Goal: Navigation & Orientation: Find specific page/section

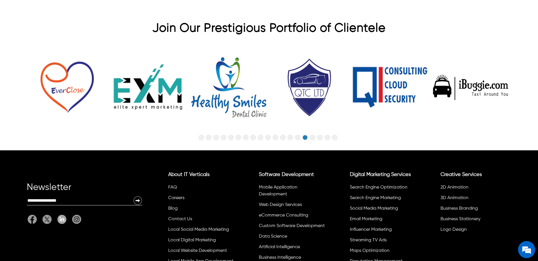
scroll to position [1808, 0]
click at [461, 80] on img at bounding box center [470, 87] width 81 height 81
click at [451, 79] on img at bounding box center [470, 87] width 81 height 81
click at [447, 77] on img at bounding box center [470, 87] width 81 height 81
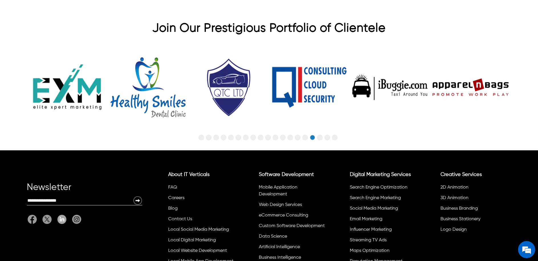
click at [447, 77] on img at bounding box center [470, 87] width 81 height 81
click at [386, 80] on img at bounding box center [389, 87] width 81 height 81
click at [381, 81] on img at bounding box center [389, 87] width 81 height 81
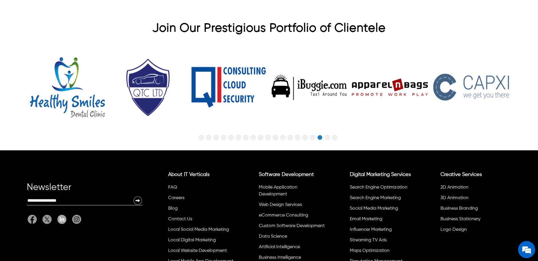
click at [349, 81] on img at bounding box center [309, 87] width 81 height 81
click at [381, 81] on img at bounding box center [389, 87] width 81 height 81
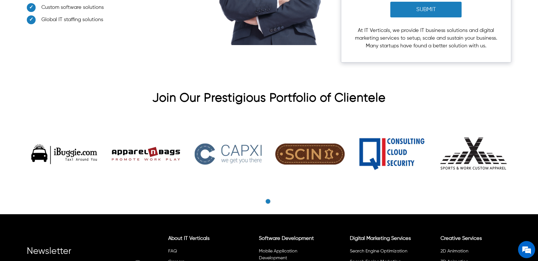
click at [295, 147] on img at bounding box center [309, 154] width 75 height 75
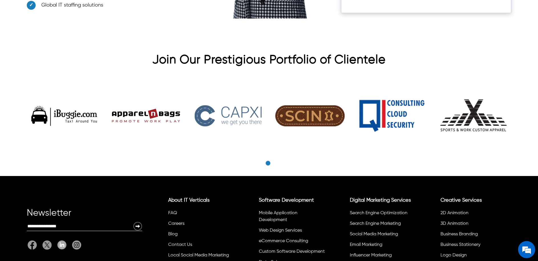
scroll to position [1766, 0]
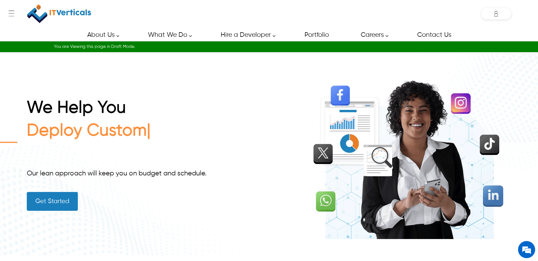
scroll to position [2, 0]
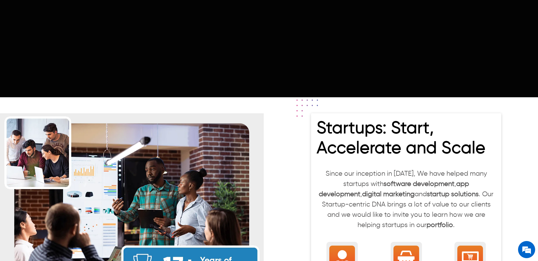
scroll to position [536, 0]
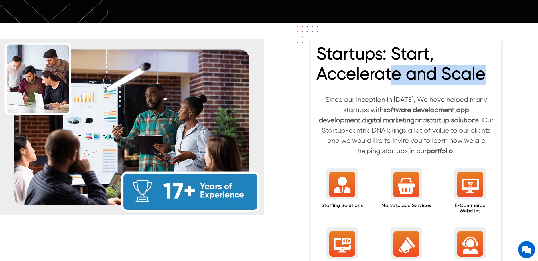
drag, startPoint x: 483, startPoint y: 66, endPoint x: 360, endPoint y: 49, distance: 123.7
click at [360, 49] on h2 "Startups: Start, Accelerate and Scale" at bounding box center [406, 66] width 179 height 42
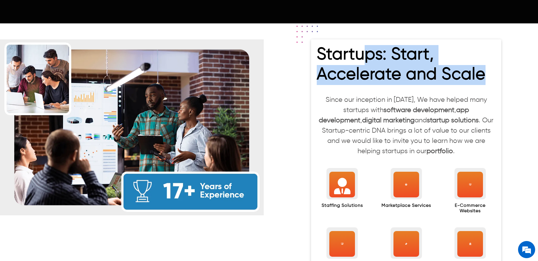
click at [481, 62] on h2 "Startups: Start, Accelerate and Scale" at bounding box center [406, 66] width 179 height 42
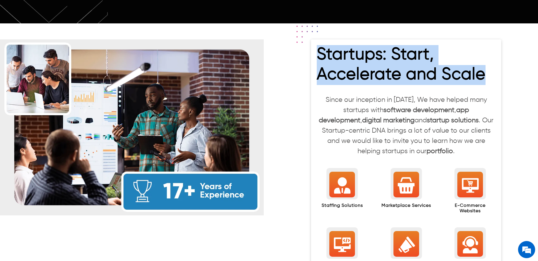
drag, startPoint x: 443, startPoint y: 65, endPoint x: 320, endPoint y: 43, distance: 124.8
click at [320, 45] on h2 "Startups: Start, Accelerate and Scale" at bounding box center [406, 66] width 179 height 42
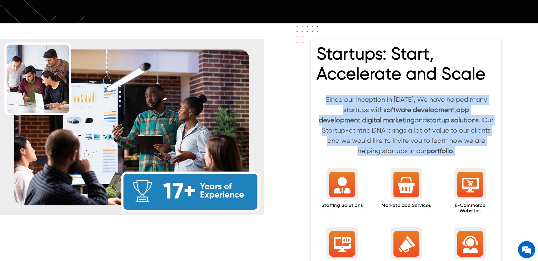
drag, startPoint x: 444, startPoint y: 143, endPoint x: 327, endPoint y: 91, distance: 127.2
click at [327, 95] on p "Since our inception in 2008, We have helped many startups with software develop…" at bounding box center [406, 126] width 179 height 62
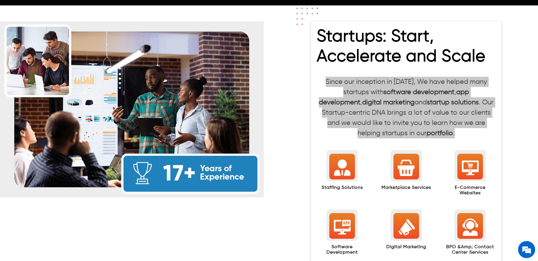
scroll to position [518, 0]
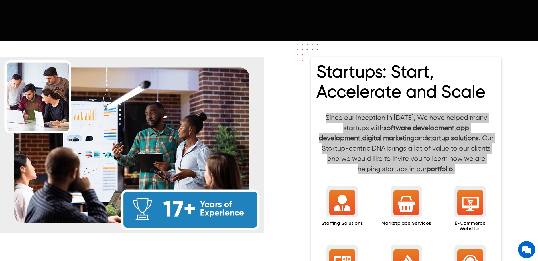
scroll to position [518, 0]
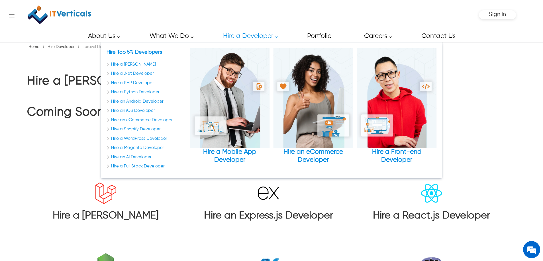
click at [251, 34] on link "Hire a Developer" at bounding box center [249, 36] width 64 height 13
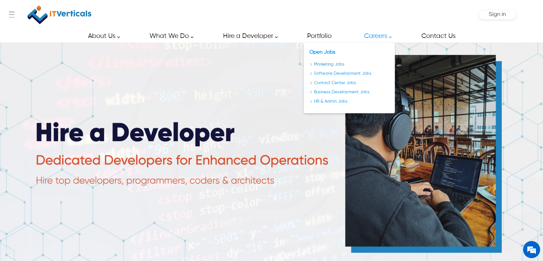
click at [325, 65] on link "Marketing Jobs" at bounding box center [350, 64] width 80 height 7
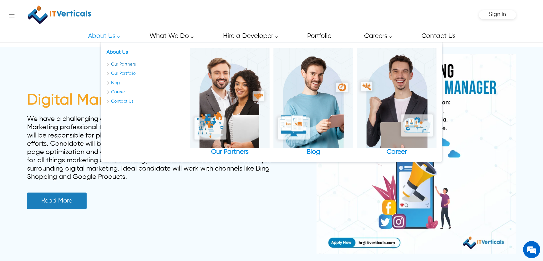
click at [119, 63] on link "Our Partners" at bounding box center [147, 64] width 80 height 7
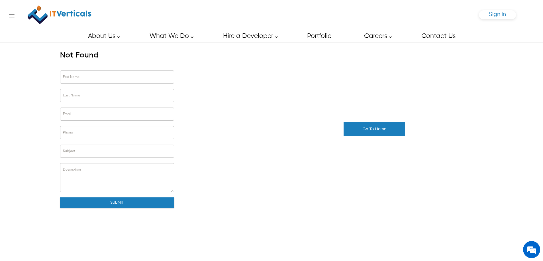
click at [495, 16] on span "Sign in" at bounding box center [497, 14] width 17 height 6
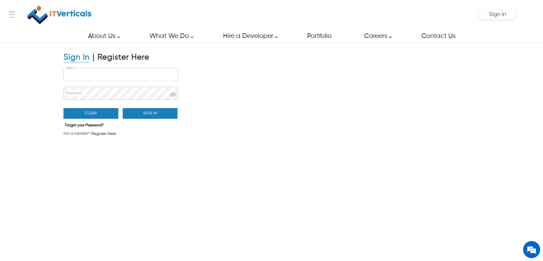
type input "**********"
click at [151, 115] on button "Sign In" at bounding box center [150, 113] width 55 height 11
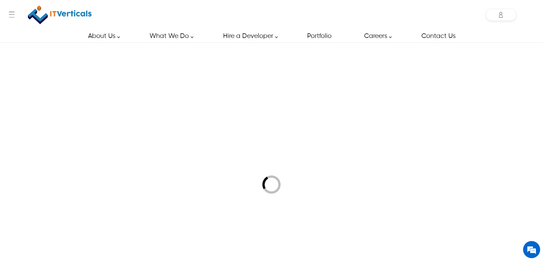
type input "**********"
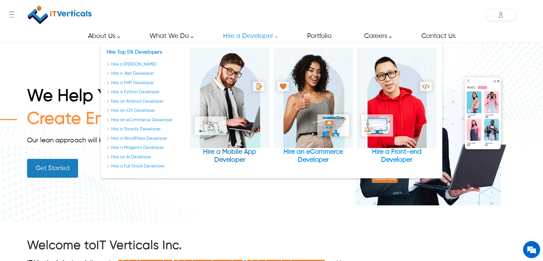
click at [235, 91] on img "Hire a Mobile App Developer" at bounding box center [230, 98] width 80 height 100
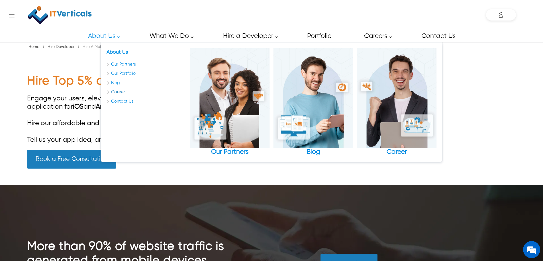
click at [115, 91] on link "Career" at bounding box center [147, 92] width 80 height 7
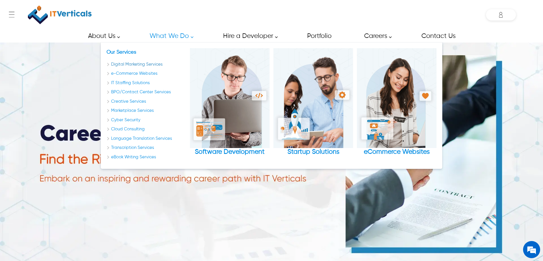
click at [155, 64] on link "Digital Marketing Services" at bounding box center [147, 64] width 80 height 7
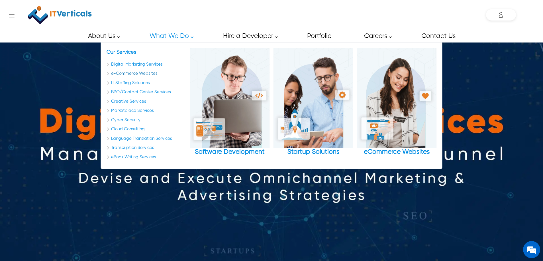
click at [140, 74] on link "e-Commerce Websites" at bounding box center [147, 73] width 80 height 7
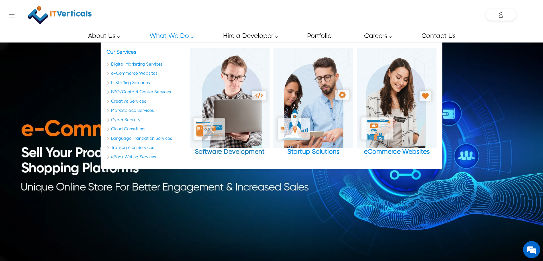
click at [229, 74] on img "Software Development" at bounding box center [230, 98] width 80 height 100
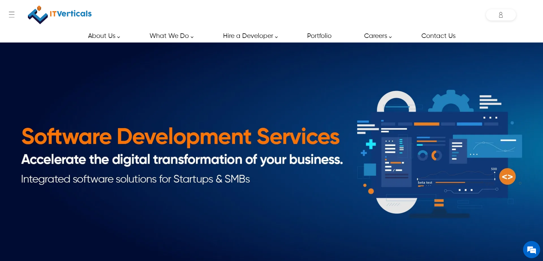
click at [64, 14] on img at bounding box center [60, 15] width 64 height 24
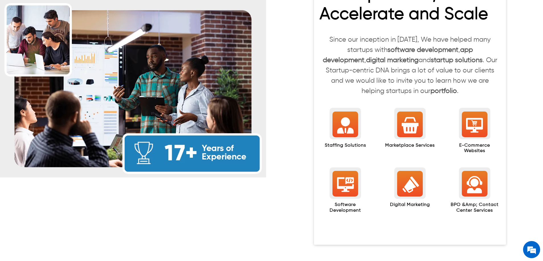
scroll to position [567, 0]
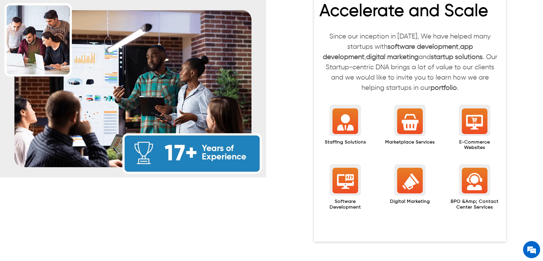
click at [330, 123] on div "Staffing Solutions" at bounding box center [345, 130] width 51 height 45
click at [335, 120] on div at bounding box center [346, 121] width 26 height 26
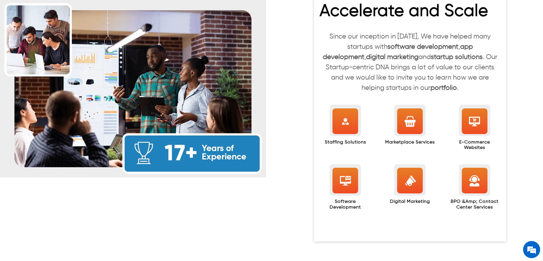
click at [336, 119] on icon at bounding box center [345, 121] width 21 height 21
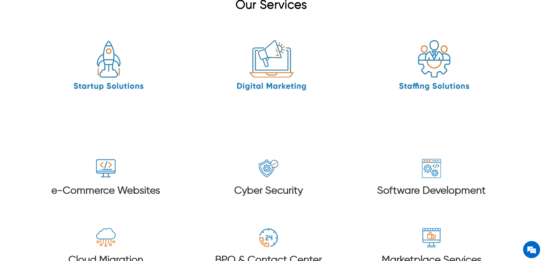
scroll to position [893, 0]
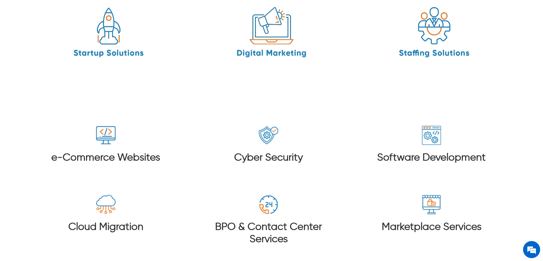
click at [107, 27] on img at bounding box center [109, 34] width 86 height 86
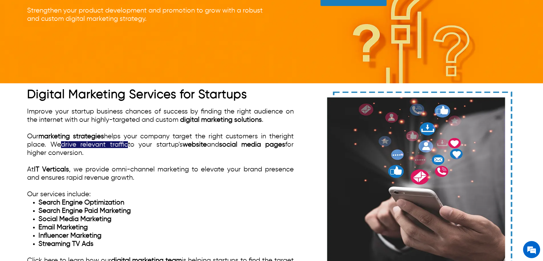
scroll to position [860, 0]
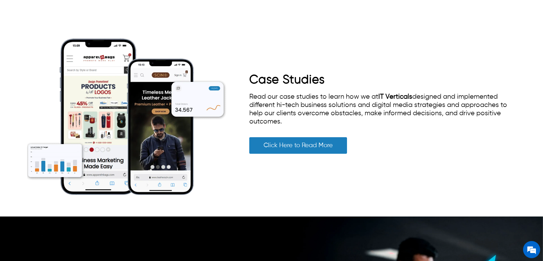
scroll to position [1234, 0]
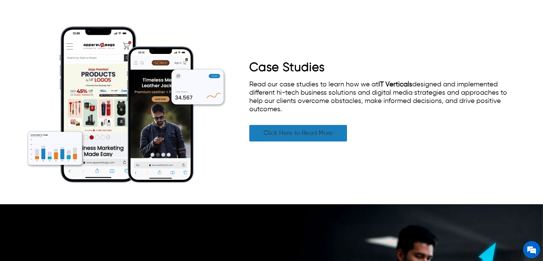
click at [280, 125] on link "Click Here to Read More" at bounding box center [298, 133] width 98 height 17
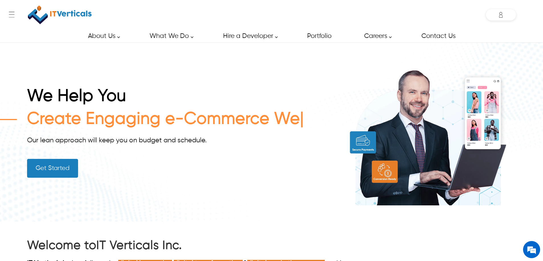
click at [53, 166] on link "Get Started" at bounding box center [52, 168] width 51 height 19
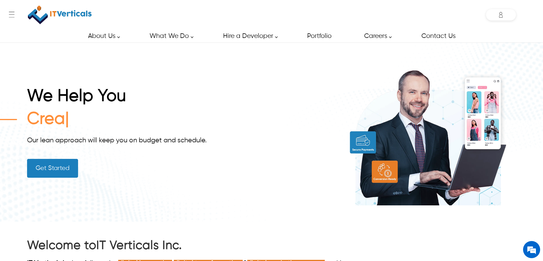
click at [53, 165] on link "Get Started" at bounding box center [52, 168] width 51 height 19
click at [41, 23] on img at bounding box center [60, 15] width 64 height 24
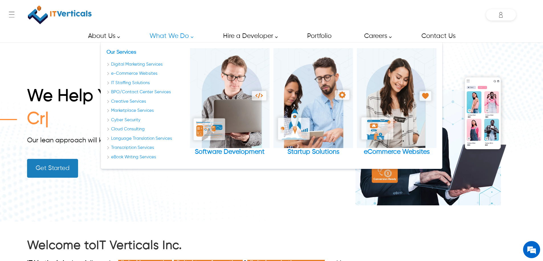
click at [166, 35] on link "What We Do" at bounding box center [170, 36] width 54 height 13
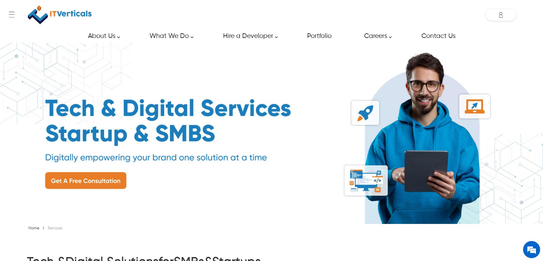
click at [46, 13] on img at bounding box center [60, 15] width 64 height 24
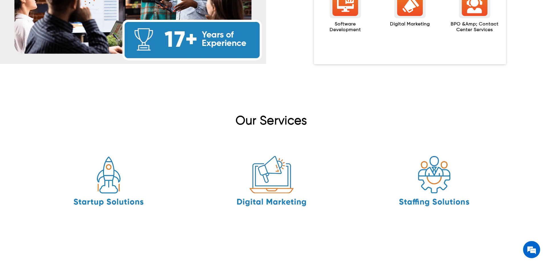
scroll to position [845, 0]
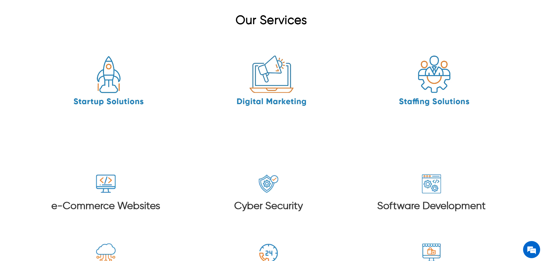
click at [269, 76] on img at bounding box center [272, 82] width 86 height 86
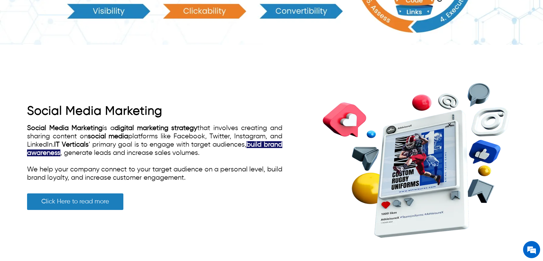
scroll to position [776, 0]
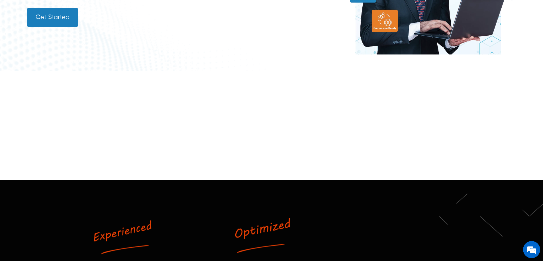
scroll to position [776, 0]
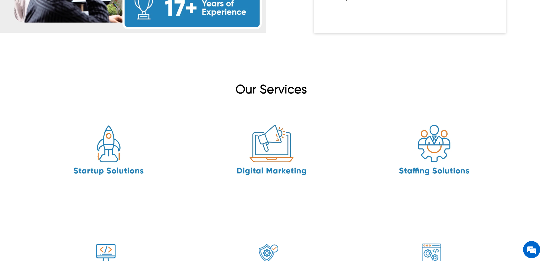
click at [423, 139] on img at bounding box center [435, 151] width 86 height 86
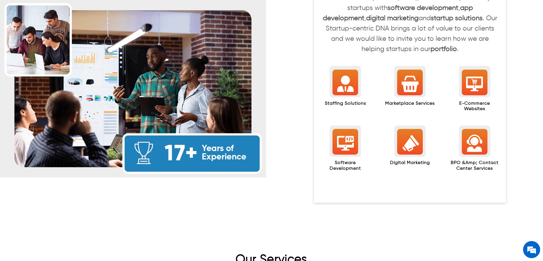
scroll to position [835, 0]
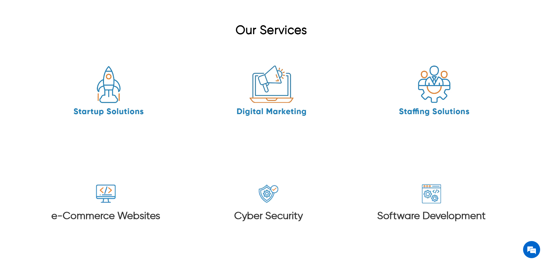
click at [105, 97] on img at bounding box center [109, 92] width 86 height 86
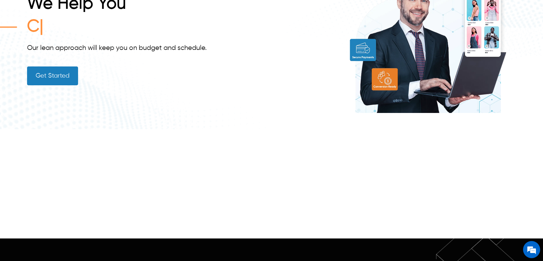
scroll to position [151, 0]
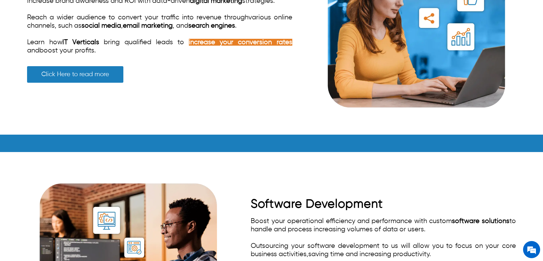
scroll to position [736, 0]
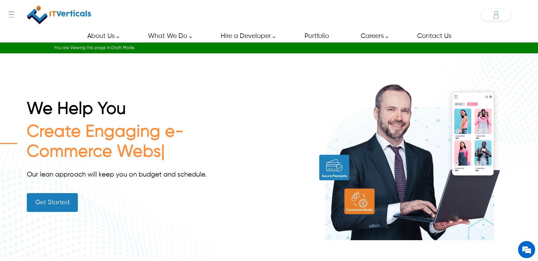
click at [495, 14] on div "Ahmer ahmer.siddiqui@itverticals.com ✕ Admin Dashboard My Account Change Passwo…" at bounding box center [496, 14] width 30 height 11
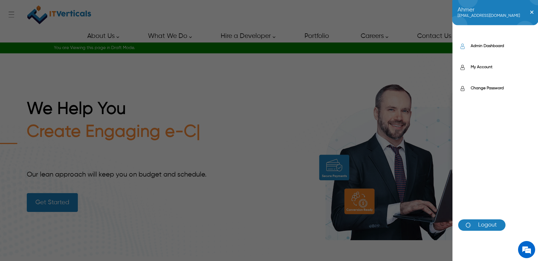
click at [489, 44] on label "Admin Dashboard" at bounding box center [502, 46] width 62 height 6
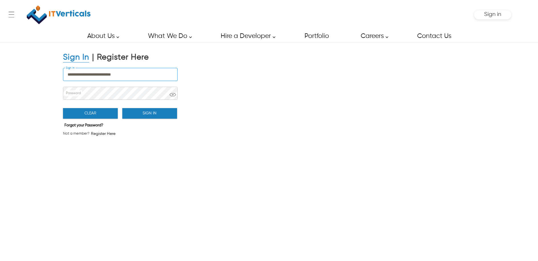
click at [227, 128] on div "**********" at bounding box center [148, 102] width 171 height 73
click at [158, 117] on button "Sign In" at bounding box center [149, 113] width 55 height 11
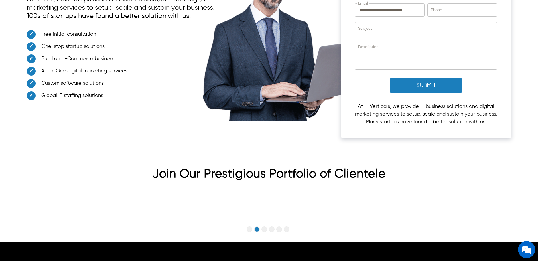
scroll to position [1731, 0]
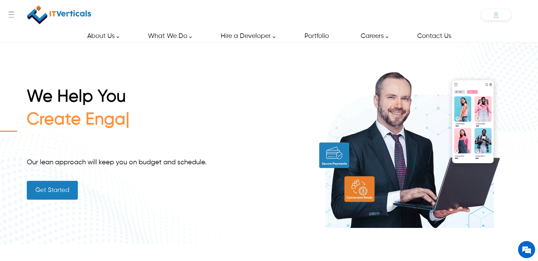
click at [497, 15] on icon at bounding box center [495, 14] width 11 height 11
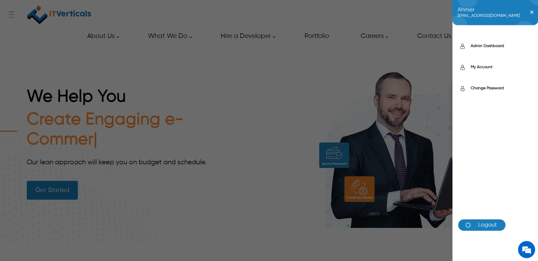
click at [436, 18] on div "Ahmer ahmer.siddiqui@itverticals.com ✕ Admin Dashboard My Account Change Passwo…" at bounding box center [269, 130] width 538 height 261
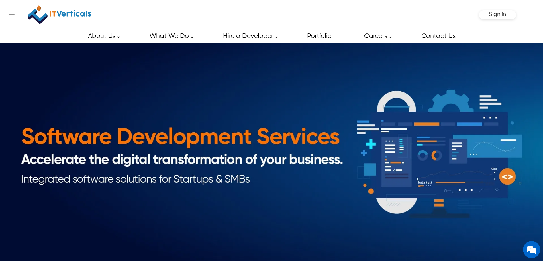
type input "*****"
type input "********"
type input "**********"
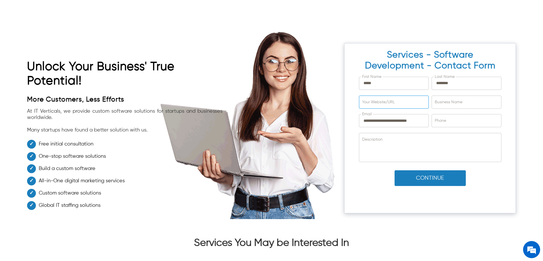
scroll to position [3382, 0]
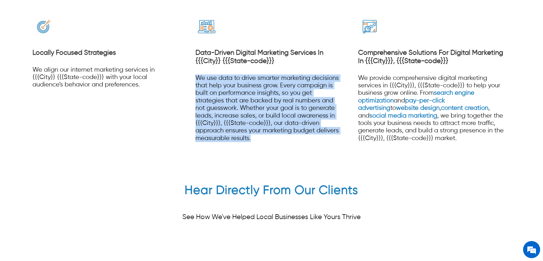
scroll to position [1639, 0]
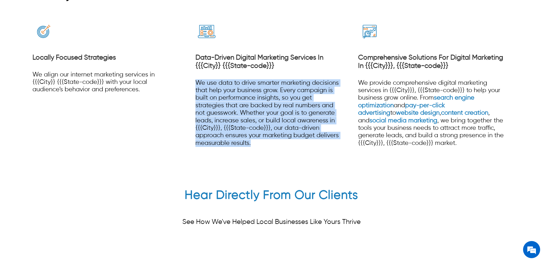
drag, startPoint x: 253, startPoint y: 133, endPoint x: 195, endPoint y: 67, distance: 88.1
click at [195, 67] on section "Locally Focused Strategies We align our internet marketing services in {{{City}…" at bounding box center [271, 80] width 489 height 148
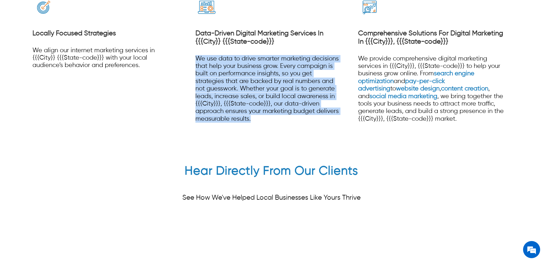
scroll to position [1574, 0]
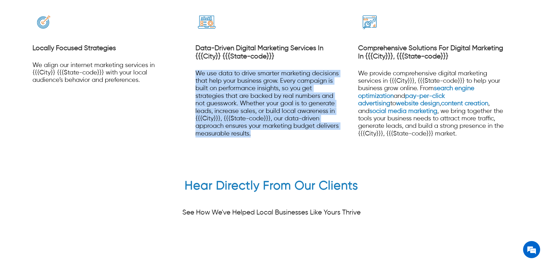
click at [282, 145] on div "Data-Driven Digital Marketing Services In {{{City}} {{{State-code}}} We use dat…" at bounding box center [269, 71] width 147 height 148
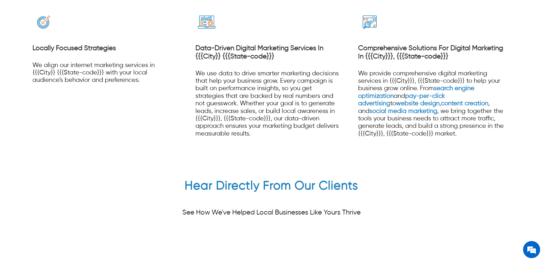
click at [383, 125] on p "We provide comprehensive digital marketing services in {{{City}}}, {{{State-cod…" at bounding box center [431, 104] width 147 height 68
click at [410, 125] on p "We provide comprehensive digital marketing services in {{{City}}}, {{{State-cod…" at bounding box center [431, 104] width 147 height 68
click at [397, 120] on p "We provide comprehensive digital marketing services in {{{City}}}, {{{State-cod…" at bounding box center [431, 104] width 147 height 68
click at [421, 131] on p "We provide comprehensive digital marketing services in {{{City}}}, {{{State-cod…" at bounding box center [431, 104] width 147 height 68
click at [421, 127] on p "We provide comprehensive digital marketing services in {{{City}}}, {{{State-cod…" at bounding box center [431, 104] width 147 height 68
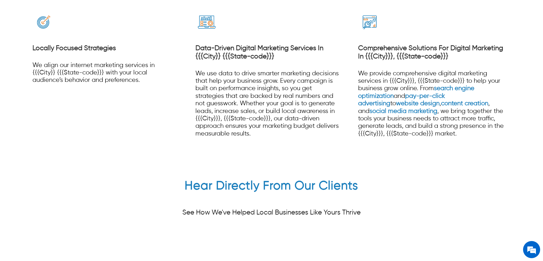
click at [410, 89] on p "We provide comprehensive digital marketing services in {{{City}}}, {{{State-cod…" at bounding box center [431, 104] width 147 height 68
click at [421, 64] on div "Comprehensive Solutions For Digital Marketing In {{{City}}}, {{{State-code}}} W…" at bounding box center [431, 92] width 147 height 103
click at [418, 76] on p "We provide comprehensive digital marketing services in {{{City}}}, {{{State-cod…" at bounding box center [431, 104] width 147 height 68
click at [409, 78] on p "We provide comprehensive digital marketing services in {{{City}}}, {{{State-cod…" at bounding box center [431, 104] width 147 height 68
drag, startPoint x: 404, startPoint y: 78, endPoint x: 393, endPoint y: 76, distance: 11.0
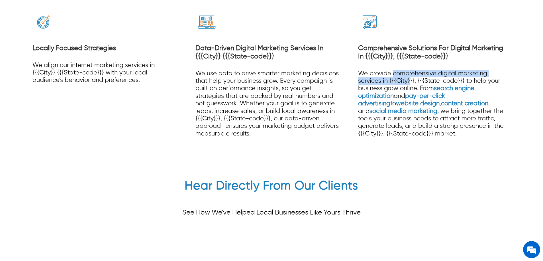
click at [393, 76] on p "We provide comprehensive digital marketing services in {{{City}}}, {{{State-cod…" at bounding box center [431, 104] width 147 height 68
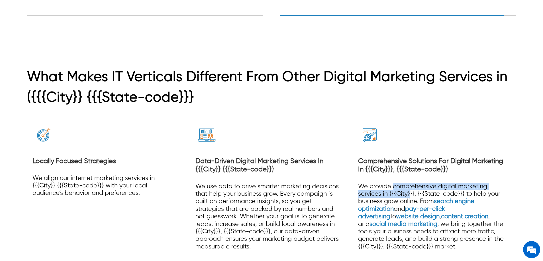
click at [448, 183] on p "We provide comprehensive digital marketing services in {{{City}}}, {{{State-cod…" at bounding box center [431, 217] width 147 height 68
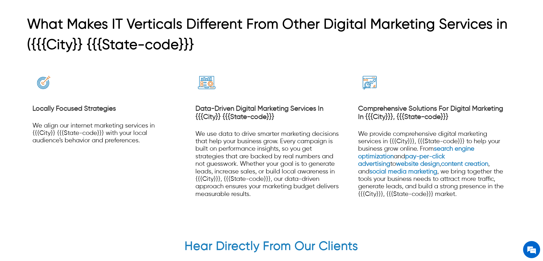
scroll to position [1583, 0]
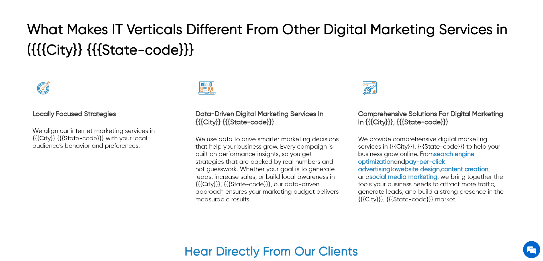
click at [400, 136] on p "We provide comprehensive digital marketing services in {{{City}}}, {{{State-cod…" at bounding box center [431, 170] width 147 height 68
click at [401, 136] on p "We provide comprehensive digital marketing services in {{{City}}}, {{{State-cod…" at bounding box center [431, 170] width 147 height 68
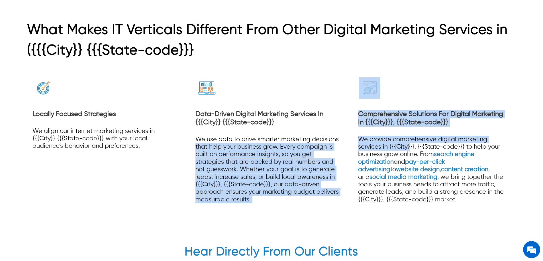
drag, startPoint x: 410, startPoint y: 136, endPoint x: 345, endPoint y: 126, distance: 65.2
click at [345, 126] on section "Locally Focused Strategies We align our internet marketing services in {{{City}…" at bounding box center [271, 136] width 489 height 148
click at [388, 136] on p "We provide comprehensive digital marketing services in {{{City}}}, {{{State-cod…" at bounding box center [431, 170] width 147 height 68
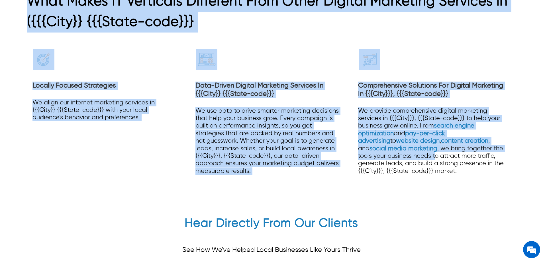
drag, startPoint x: 407, startPoint y: 182, endPoint x: 420, endPoint y: 210, distance: 31.4
click at [420, 193] on div "What Makes IT Verticals Different From Other Digital Marketing Services in ({{{…" at bounding box center [271, 86] width 543 height 214
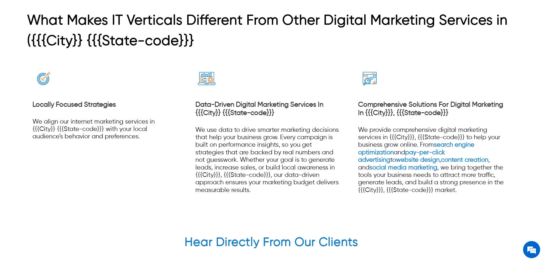
click at [409, 173] on p "We provide comprehensive digital marketing services in {{{City}}}, {{{State-cod…" at bounding box center [431, 160] width 147 height 68
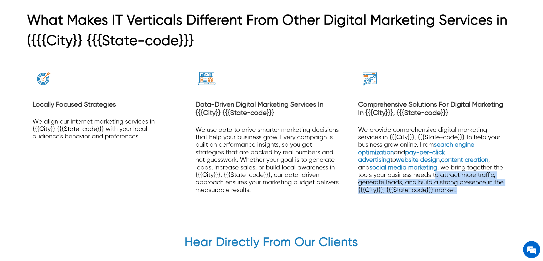
drag, startPoint x: 406, startPoint y: 174, endPoint x: 420, endPoint y: 195, distance: 24.8
click at [420, 195] on div "Comprehensive Solutions For Digital Marketing In {{{City}}}, {{{State-code}}} W…" at bounding box center [431, 149] width 147 height 103
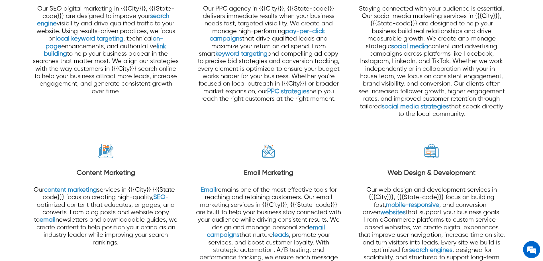
scroll to position [624, 0]
